Goal: Find specific page/section: Find specific page/section

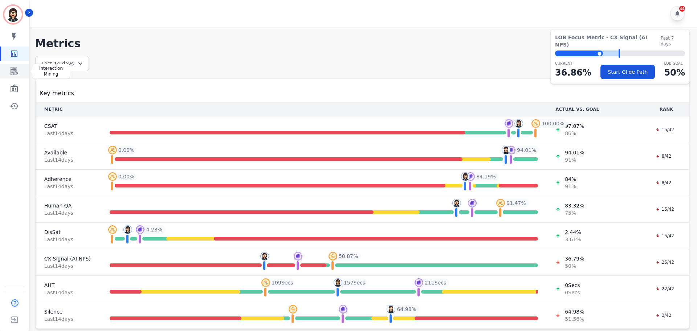
click at [14, 75] on icon "Sidebar" at bounding box center [14, 71] width 9 height 9
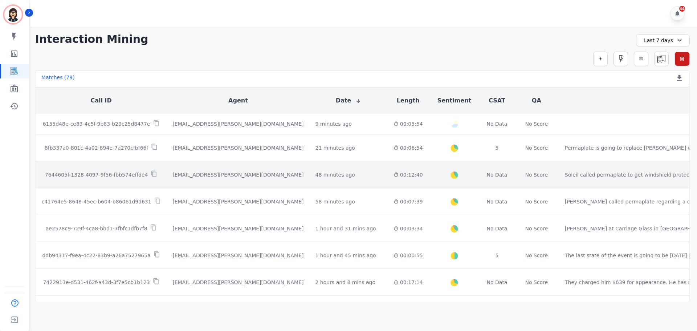
click at [127, 184] on td "7644605f-1328-4097-9f56-fbb574effde4" at bounding box center [101, 174] width 131 height 27
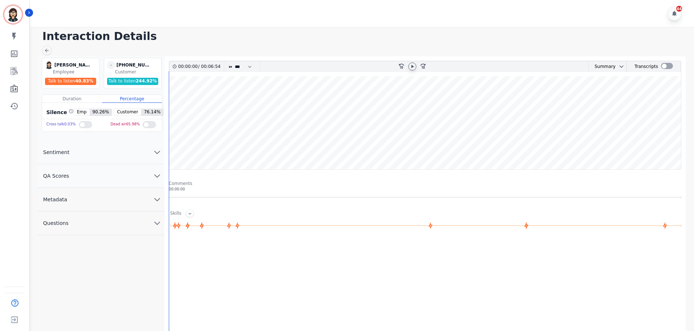
click at [414, 68] on icon at bounding box center [413, 67] width 6 height 6
click at [410, 68] on icon at bounding box center [413, 67] width 6 height 6
